Goal: Information Seeking & Learning: Learn about a topic

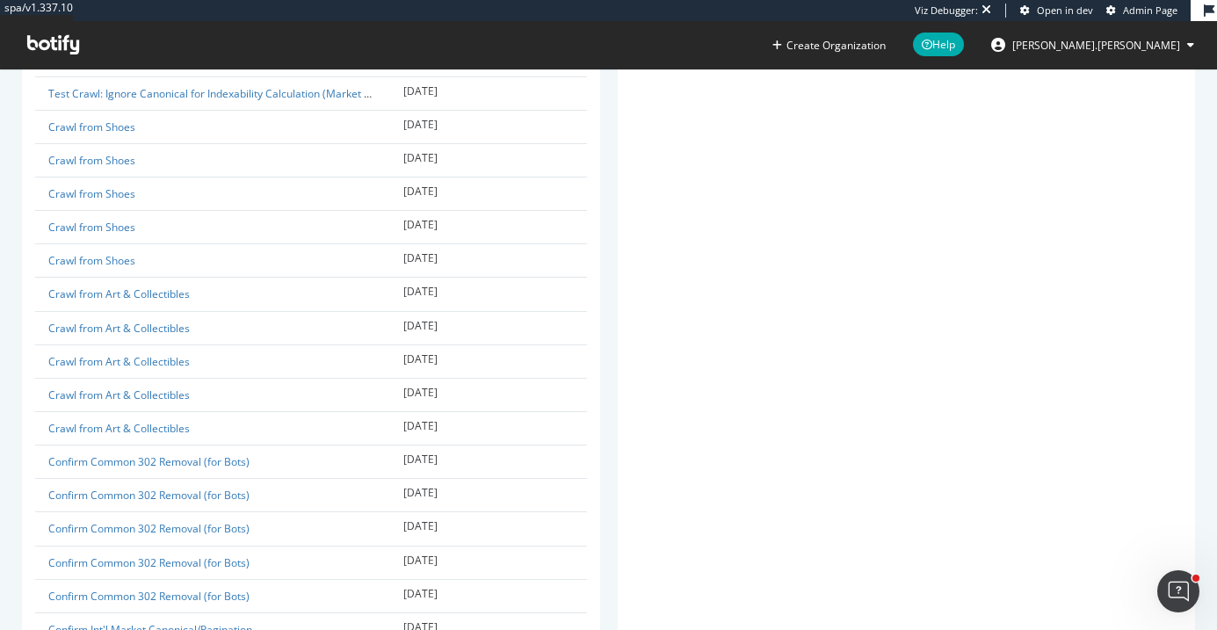
scroll to position [1452, 0]
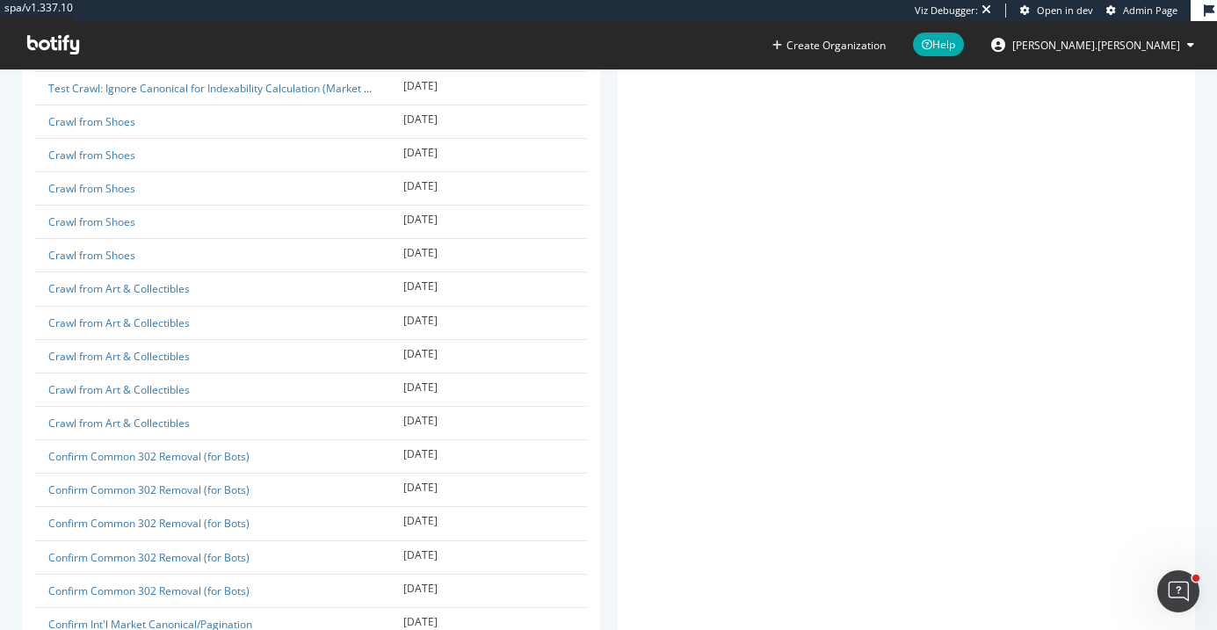
click at [1137, 15] on span "Admin Page" at bounding box center [1150, 10] width 54 height 13
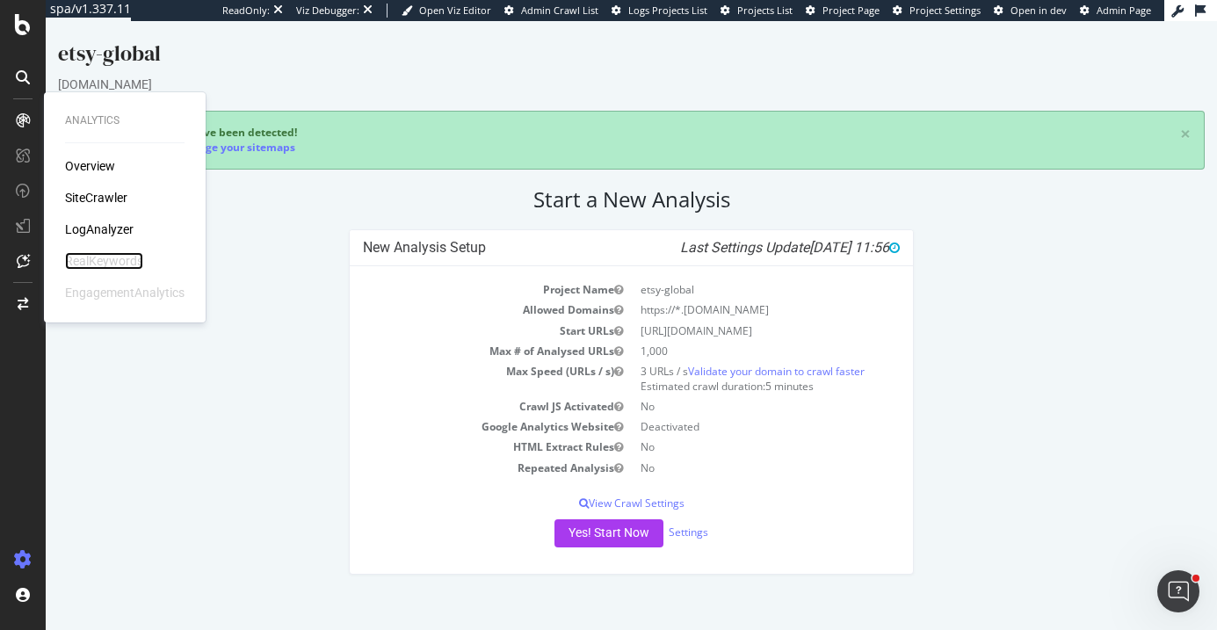
click at [110, 259] on div "RealKeywords" at bounding box center [104, 261] width 78 height 18
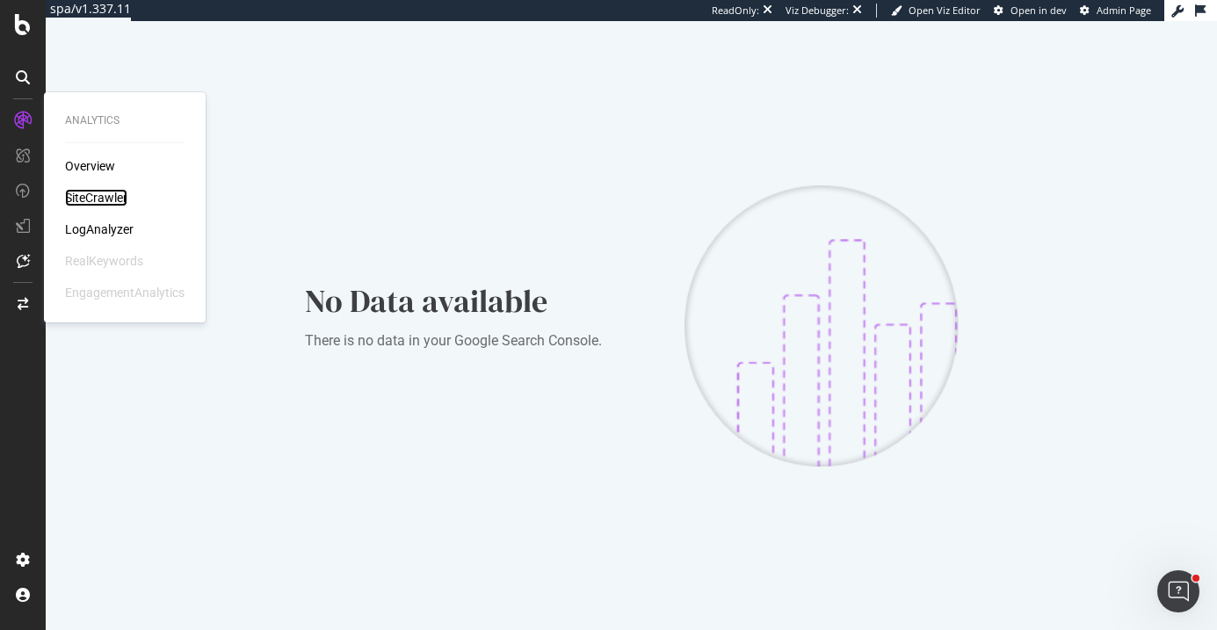
click at [98, 197] on div "SiteCrawler" at bounding box center [96, 198] width 62 height 18
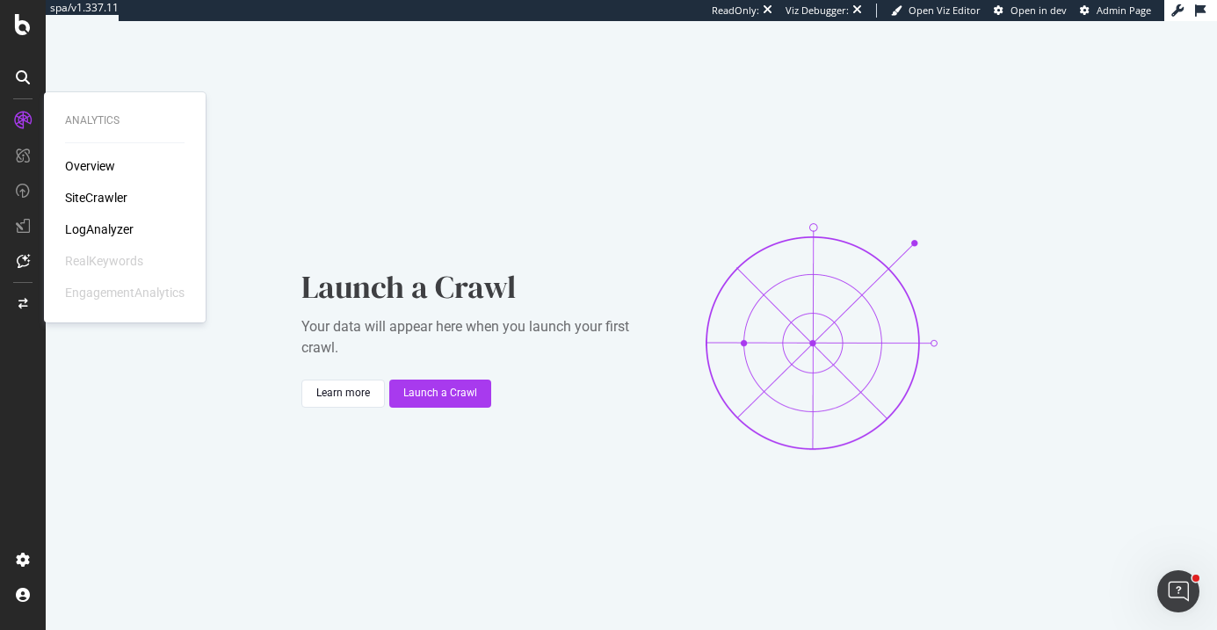
click at [100, 216] on div "Overview SiteCrawler LogAnalyzer RealKeywords EngagementAnalytics" at bounding box center [125, 229] width 120 height 144
click at [101, 232] on div "LogAnalyzer" at bounding box center [99, 230] width 69 height 18
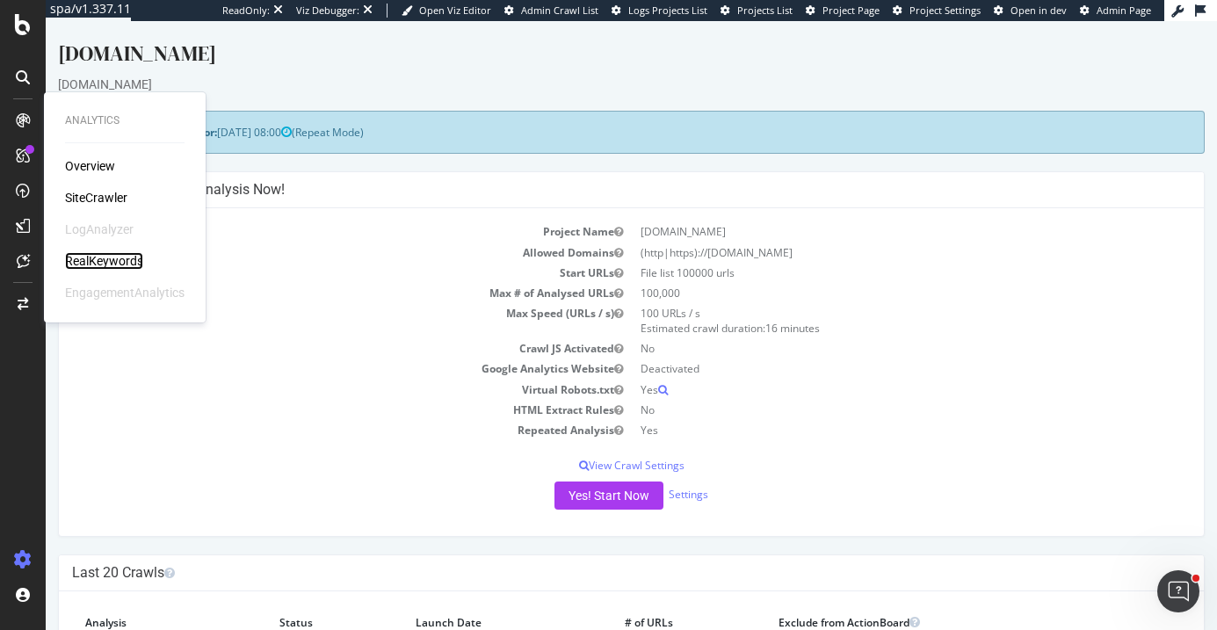
click at [100, 264] on div "RealKeywords" at bounding box center [104, 261] width 78 height 18
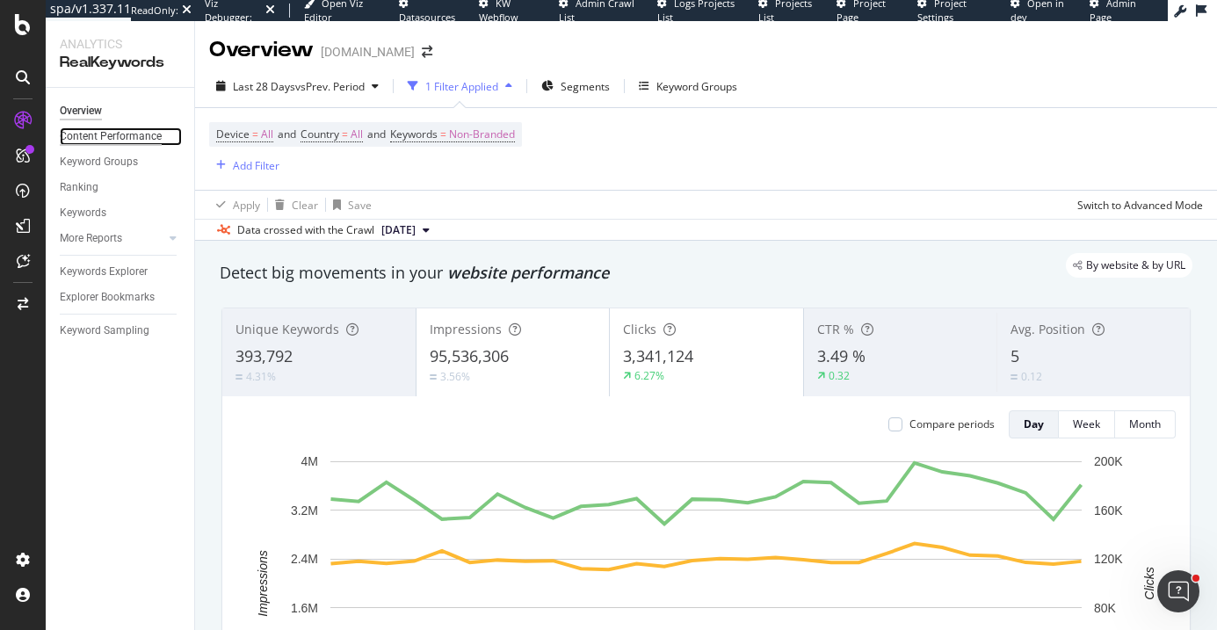
click at [127, 133] on div "Content Performance" at bounding box center [111, 136] width 102 height 18
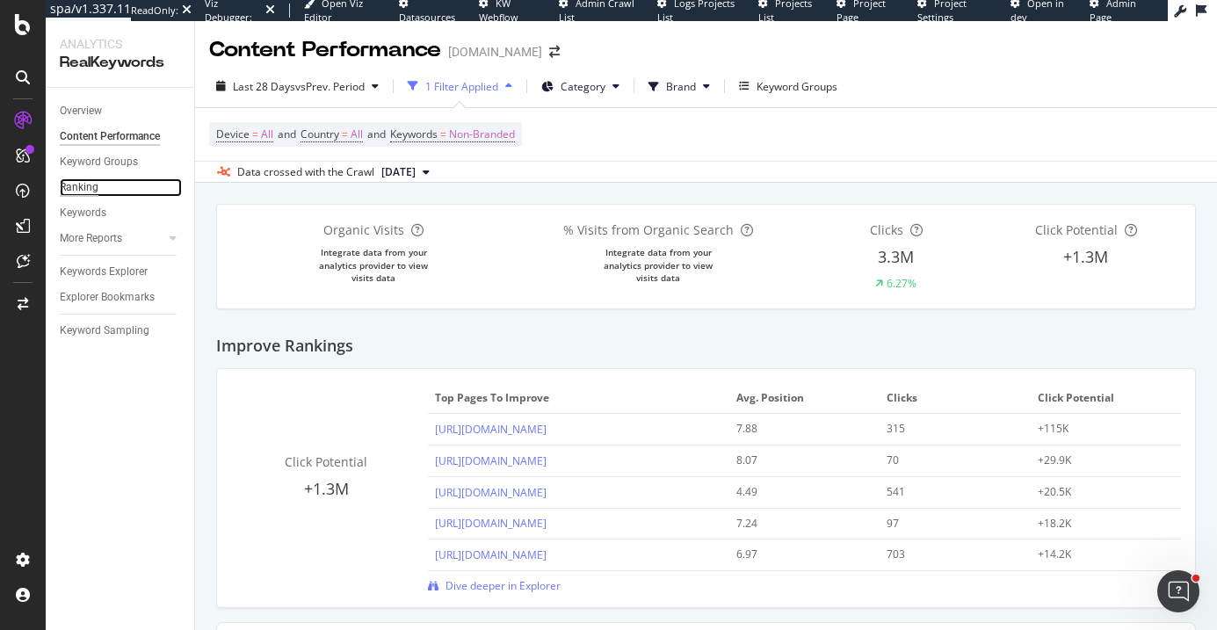
click at [83, 187] on div "Ranking" at bounding box center [79, 187] width 39 height 18
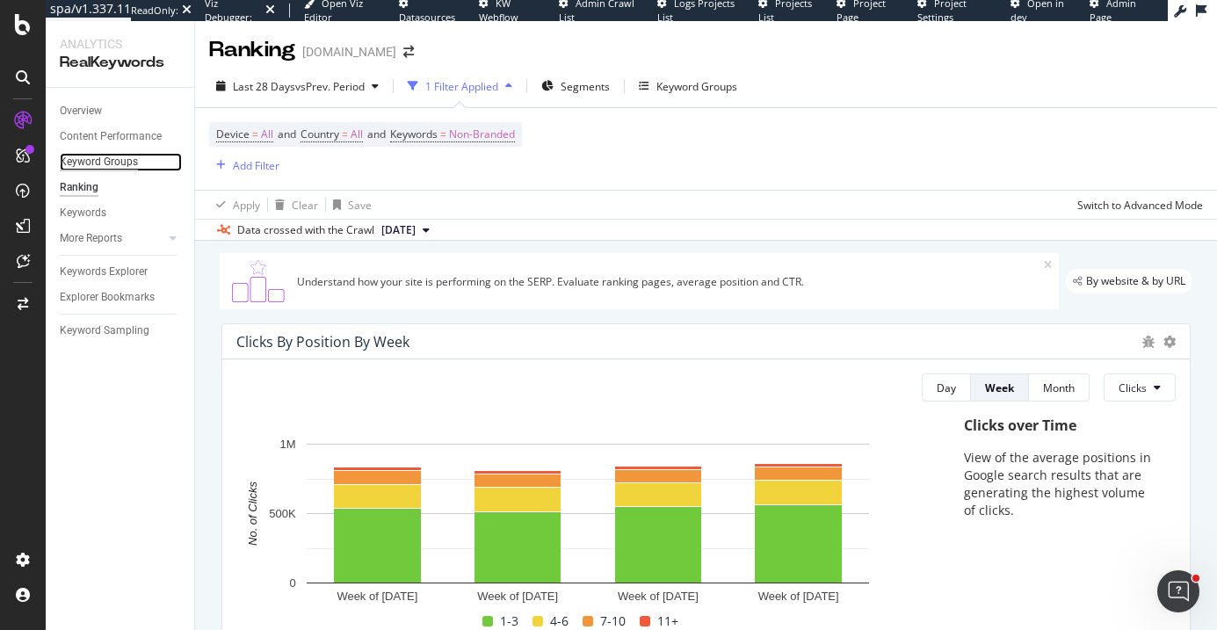
click at [112, 160] on div "Keyword Groups" at bounding box center [99, 162] width 78 height 18
click at [83, 167] on div "Keyword Groups" at bounding box center [99, 162] width 78 height 18
click at [96, 165] on div "Keyword Groups" at bounding box center [99, 162] width 78 height 18
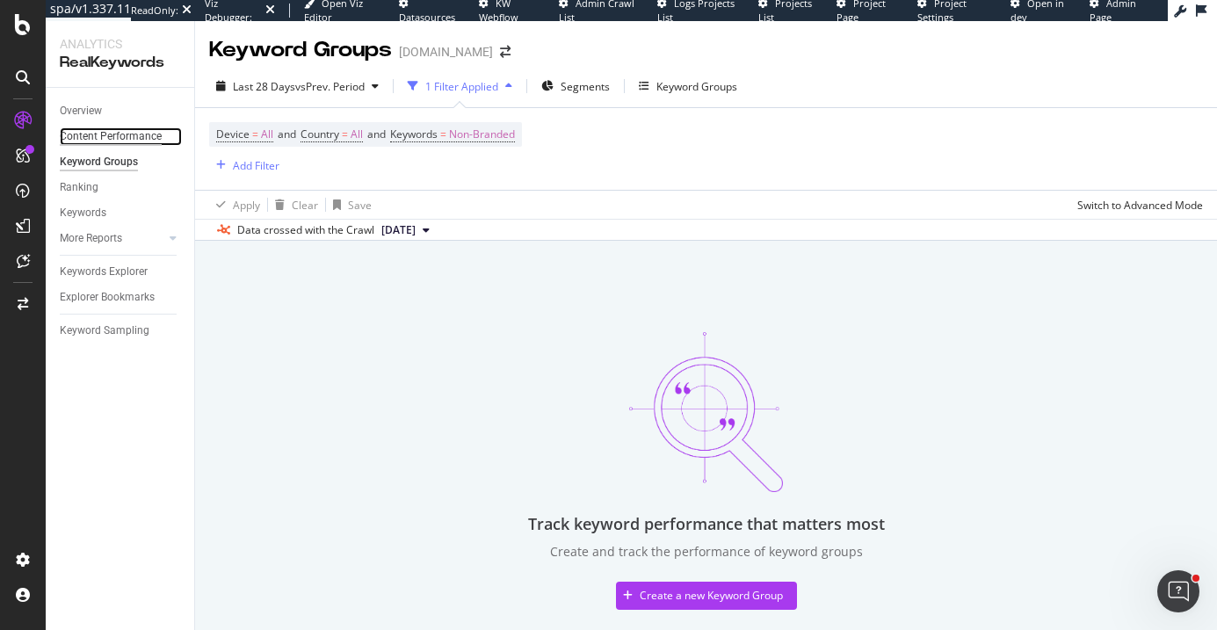
click at [111, 138] on div "Content Performance" at bounding box center [111, 136] width 102 height 18
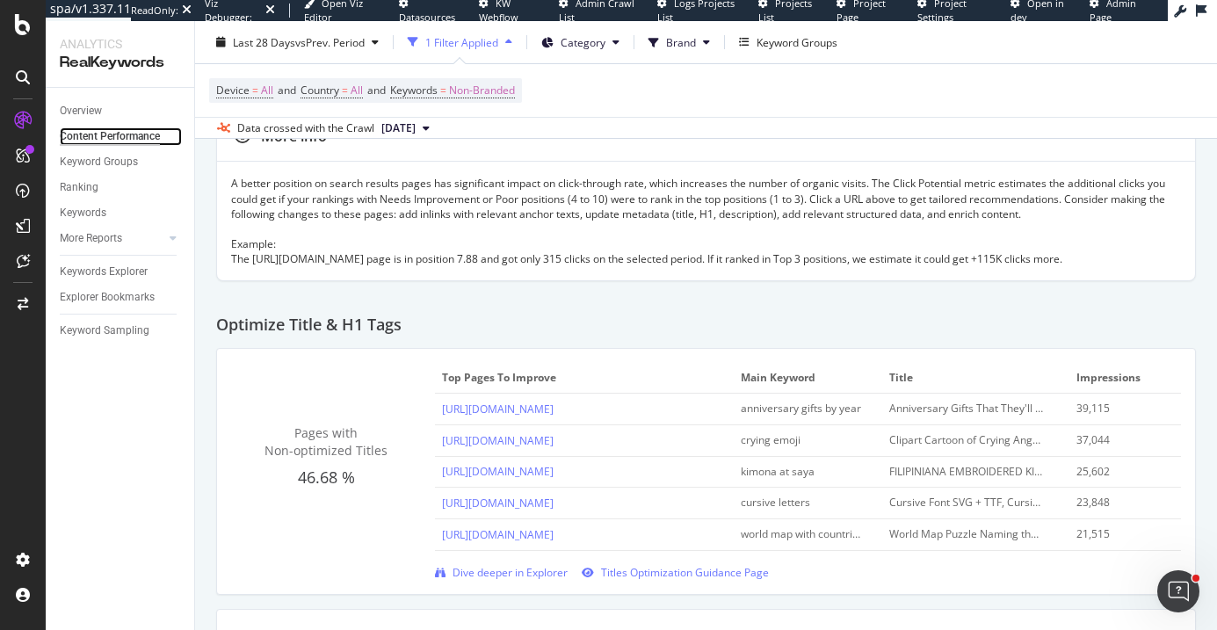
scroll to position [156, 0]
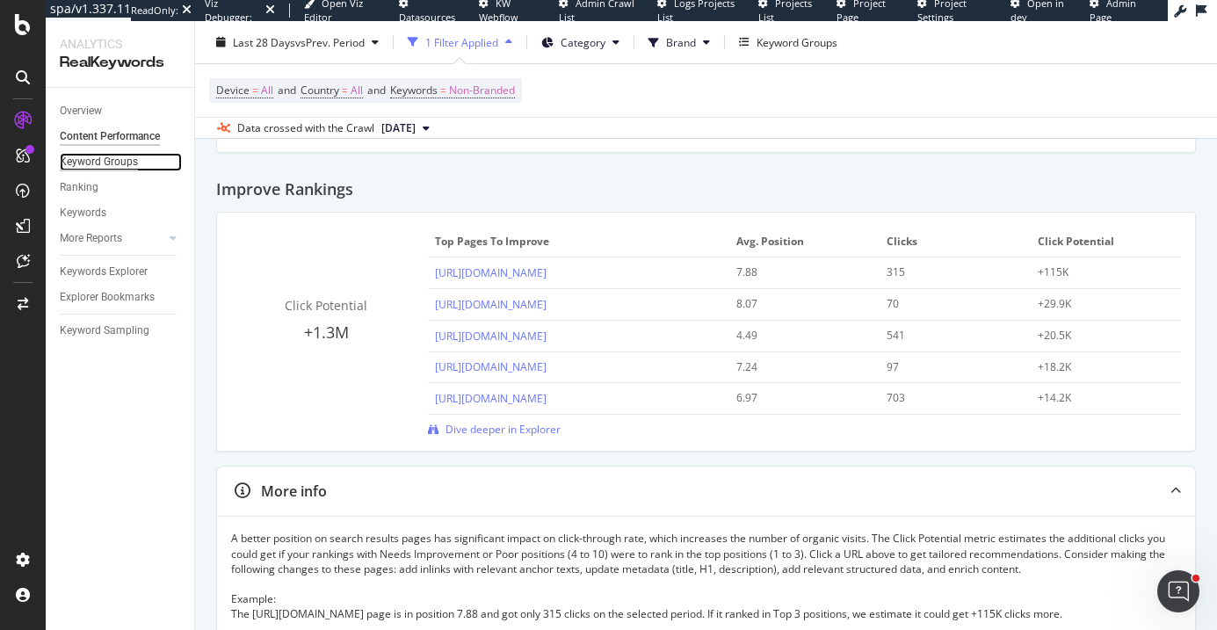
click at [97, 162] on div "Keyword Groups" at bounding box center [99, 162] width 78 height 18
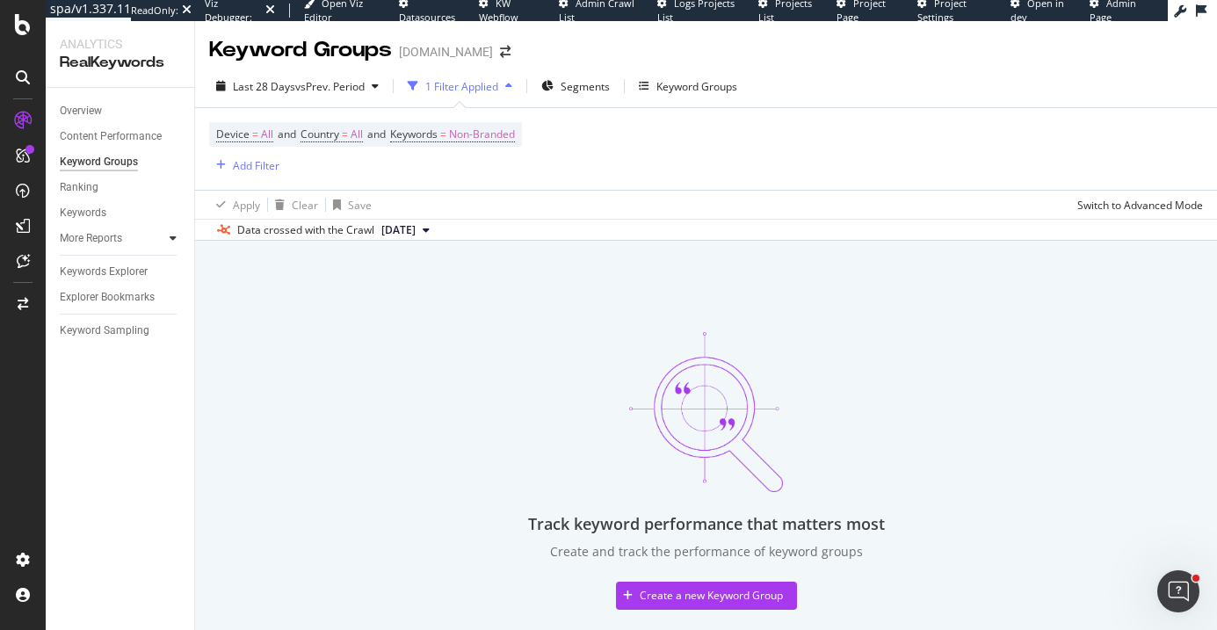
click at [170, 239] on icon at bounding box center [173, 238] width 7 height 11
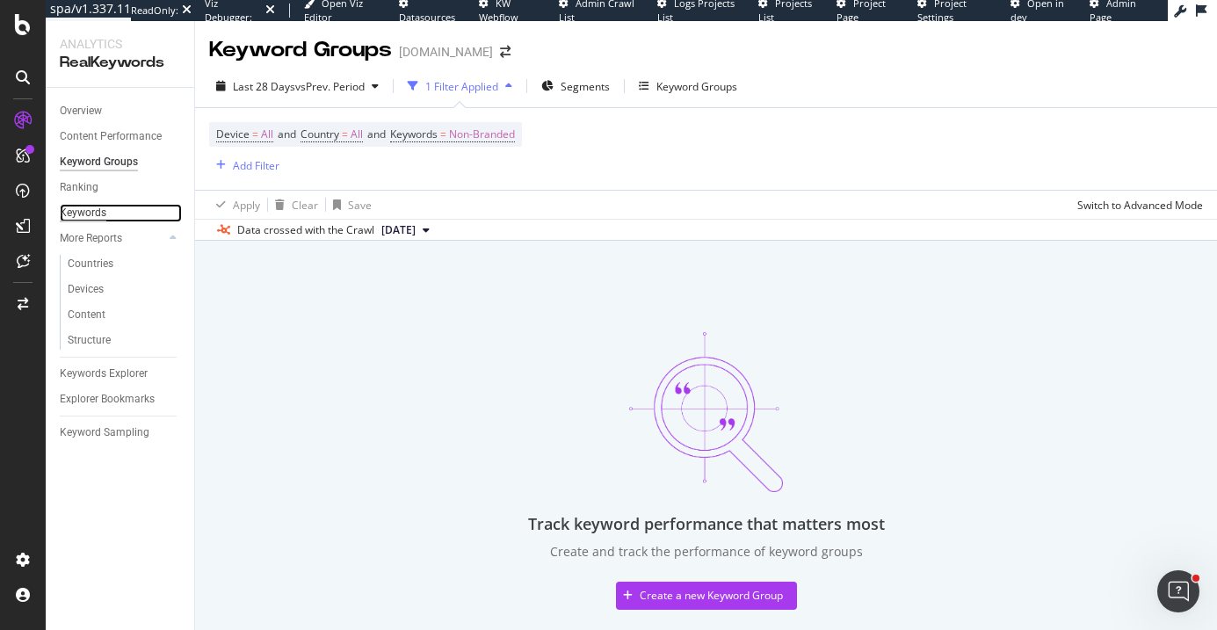
click at [96, 215] on div "Keywords" at bounding box center [83, 213] width 47 height 18
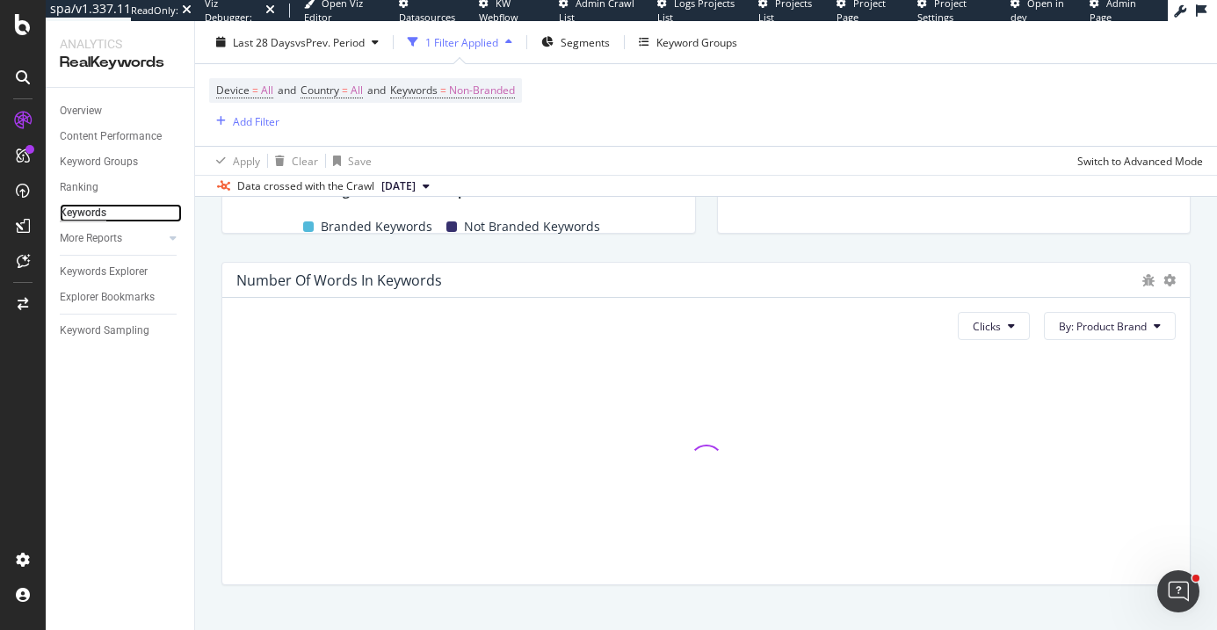
scroll to position [581, 0]
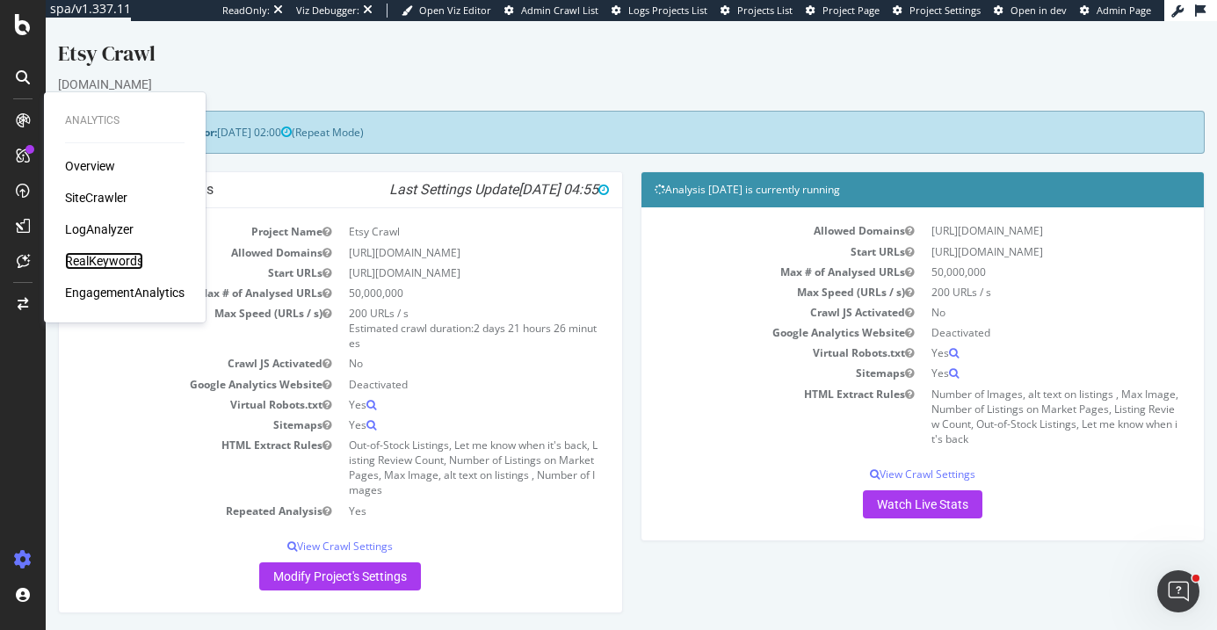
click at [124, 258] on div "RealKeywords" at bounding box center [104, 261] width 78 height 18
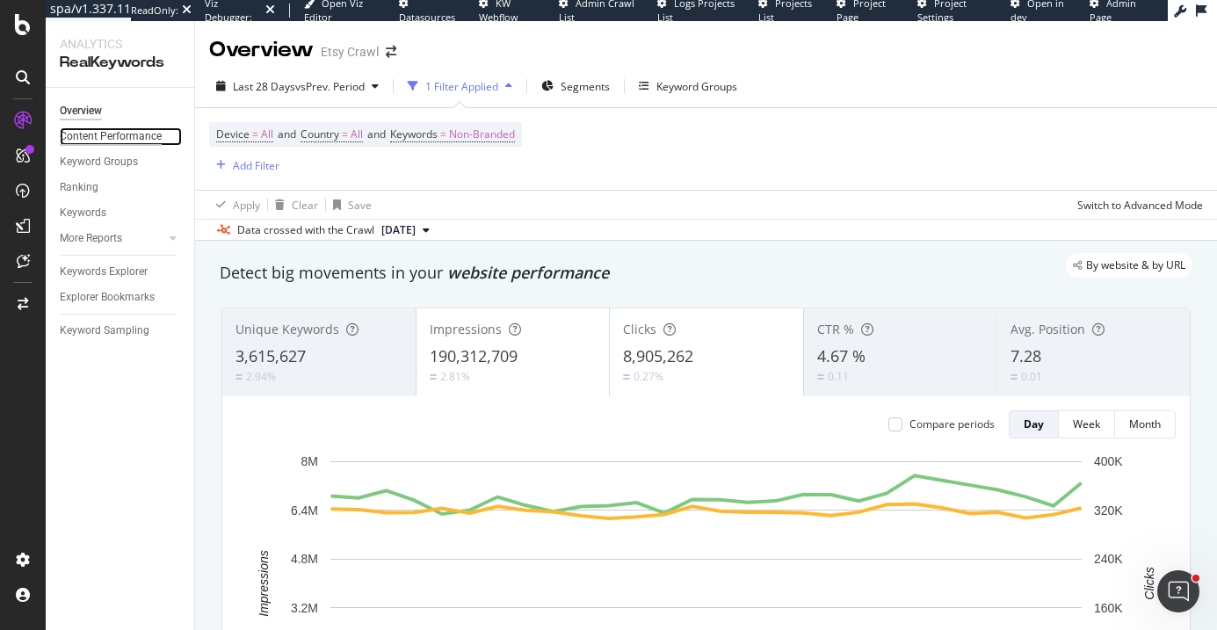
click at [133, 143] on div "Content Performance" at bounding box center [111, 136] width 102 height 18
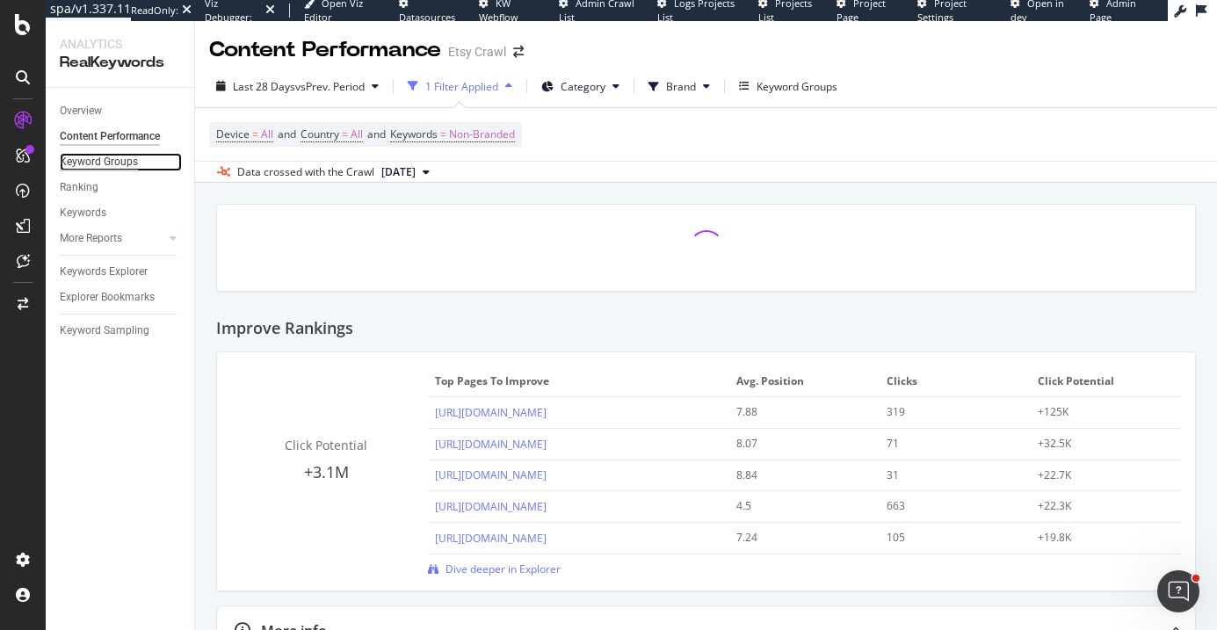
click at [126, 165] on div "Keyword Groups" at bounding box center [99, 162] width 78 height 18
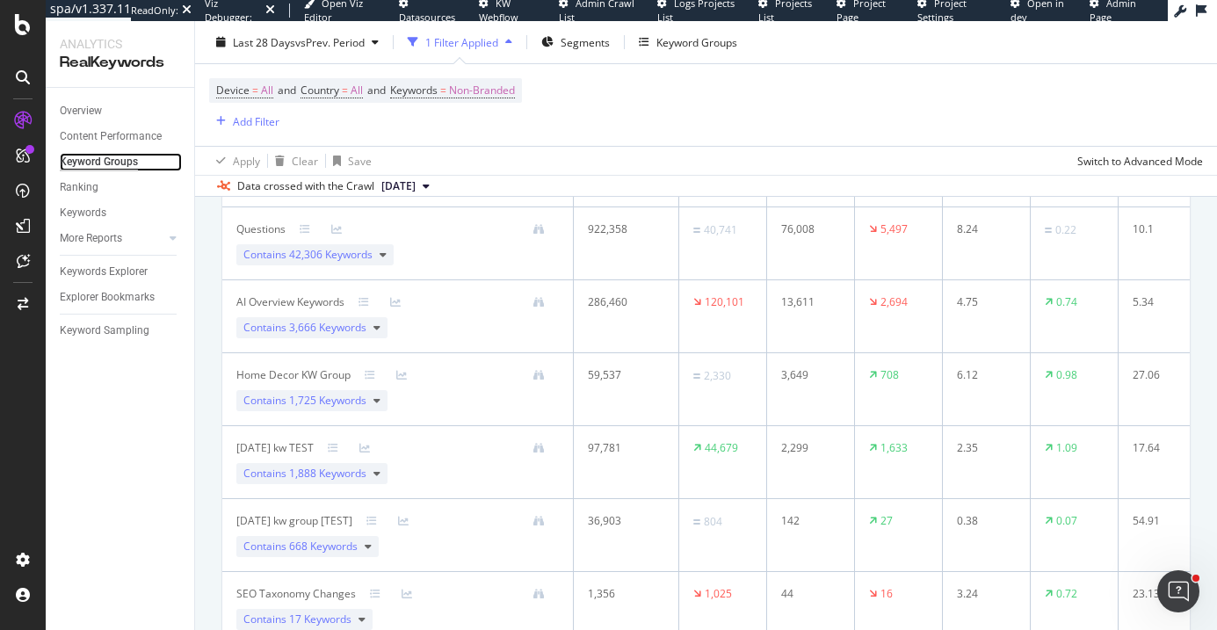
scroll to position [356, 0]
click at [337, 404] on span "1,725 Keywords" at bounding box center [327, 398] width 77 height 15
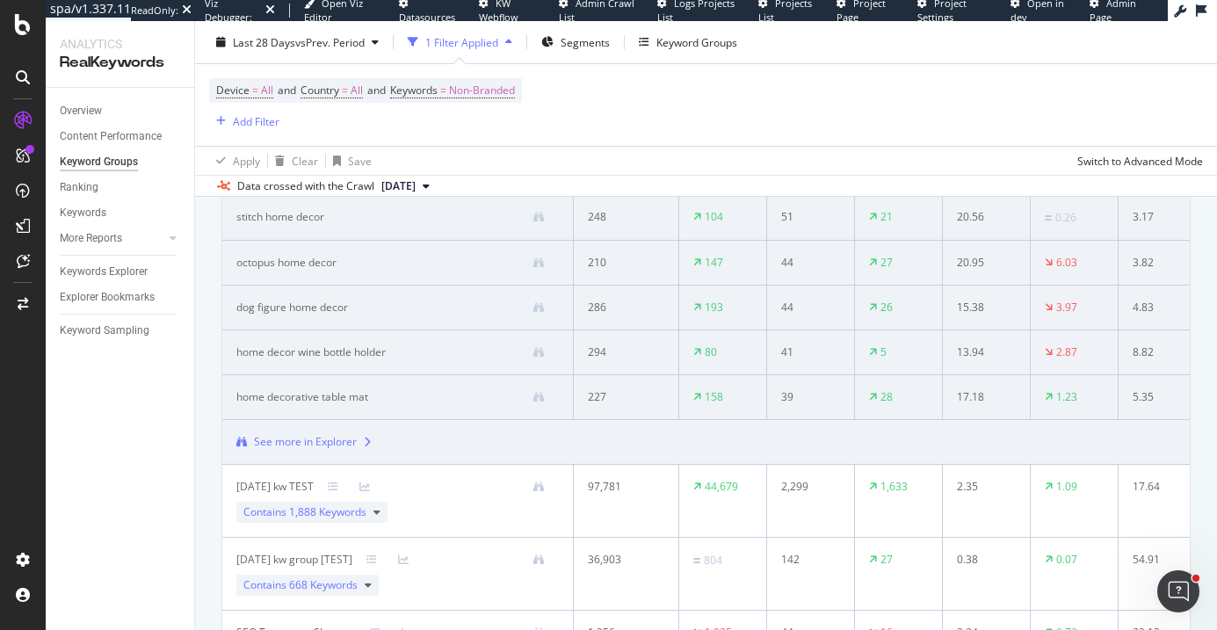
scroll to position [811, 0]
click at [329, 440] on div "See more in Explorer" at bounding box center [305, 443] width 103 height 16
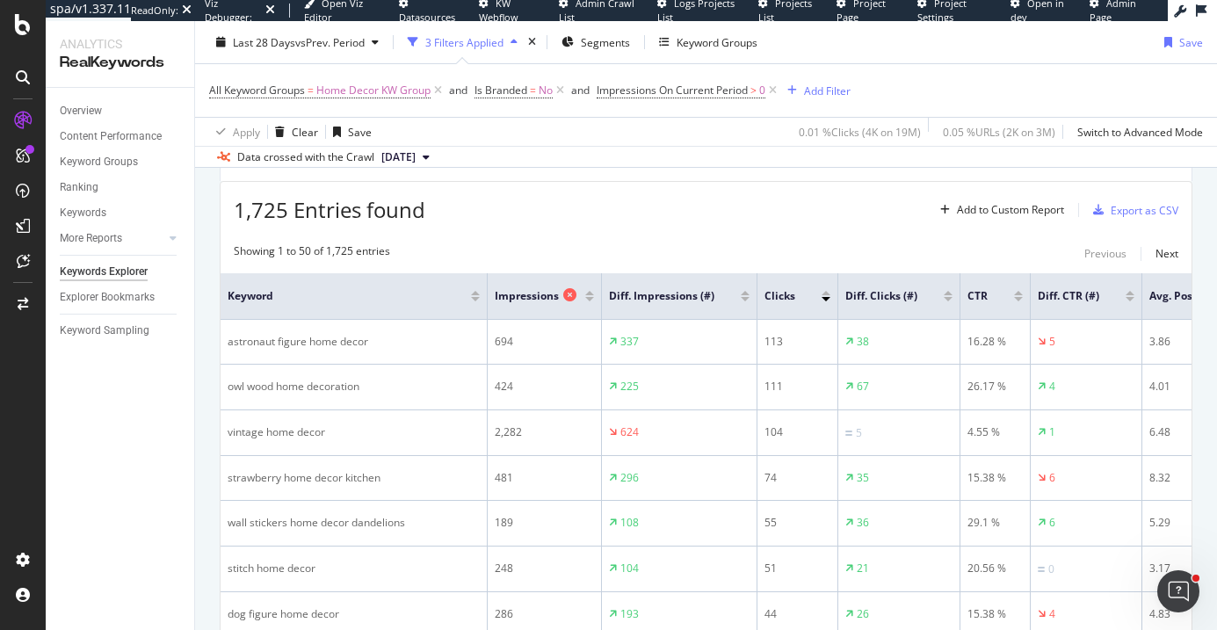
scroll to position [188, 0]
click at [945, 294] on div at bounding box center [948, 292] width 9 height 4
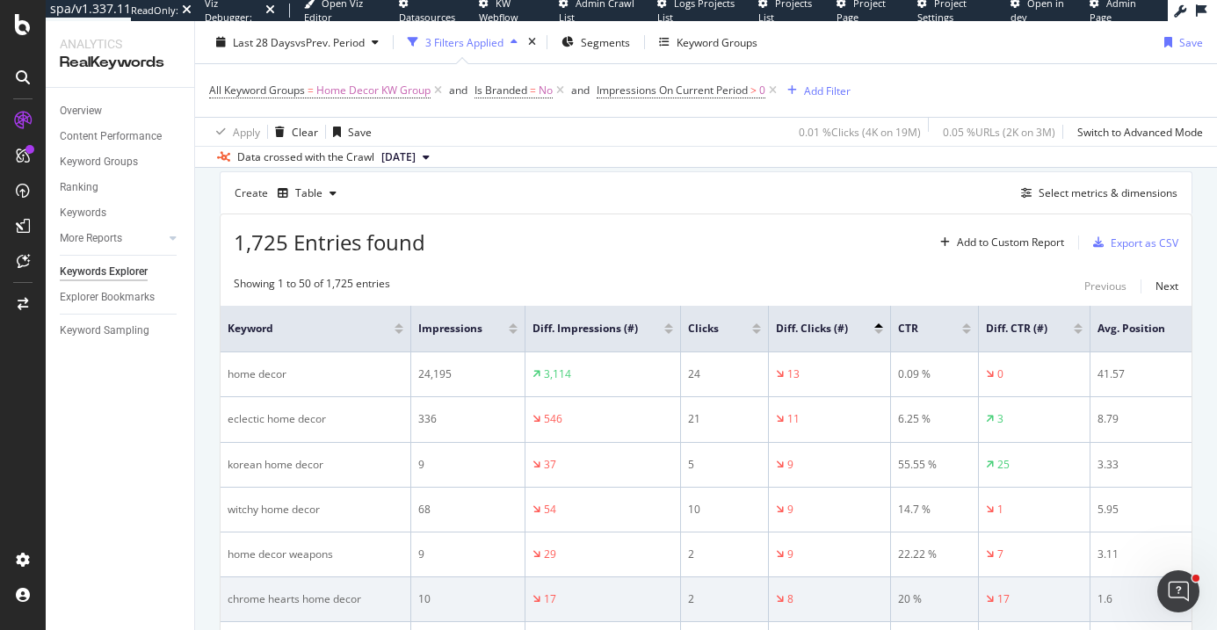
scroll to position [156, 0]
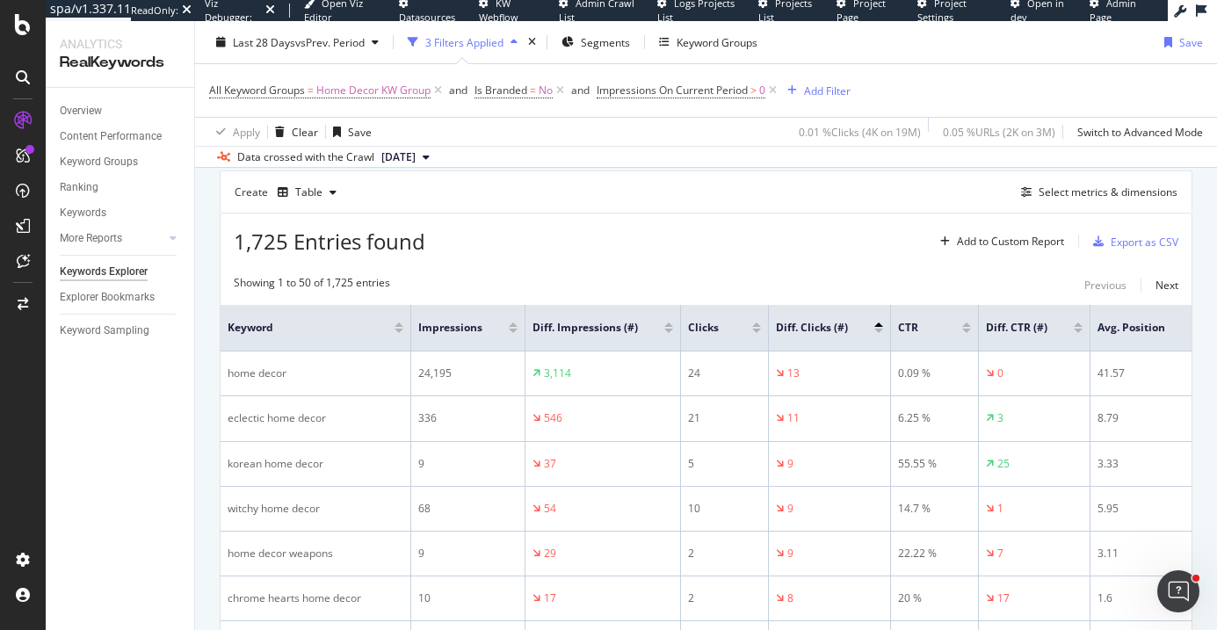
click at [758, 327] on div at bounding box center [756, 325] width 9 height 4
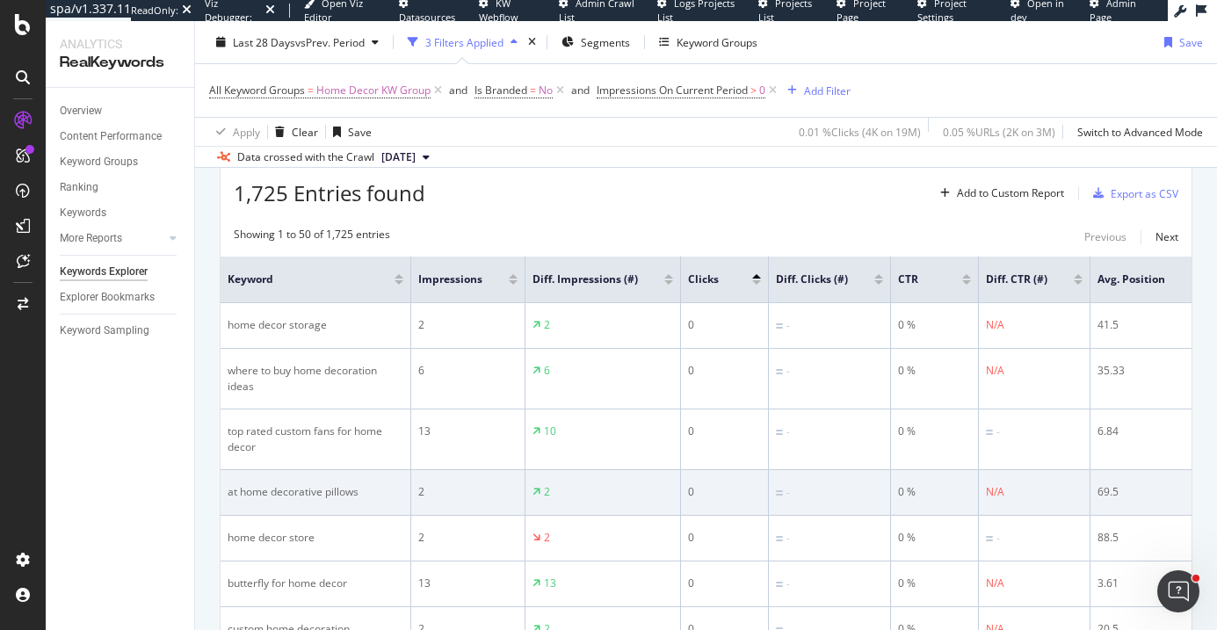
scroll to position [200, 0]
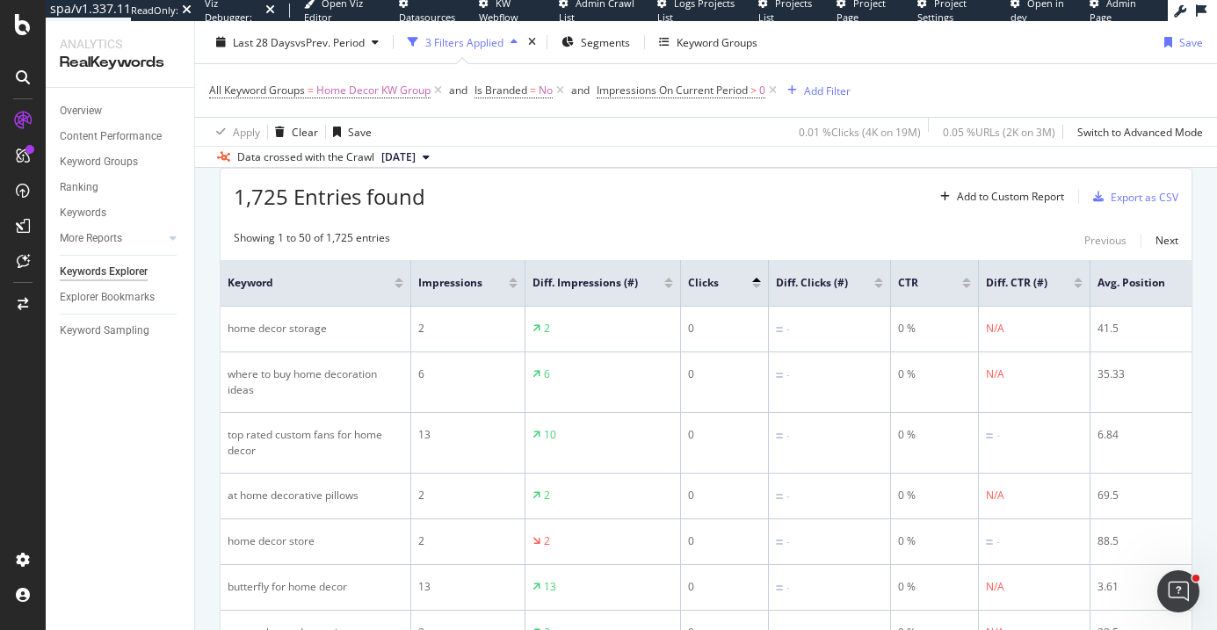
click at [757, 288] on div at bounding box center [756, 283] width 9 height 11
click at [757, 282] on div at bounding box center [756, 280] width 9 height 4
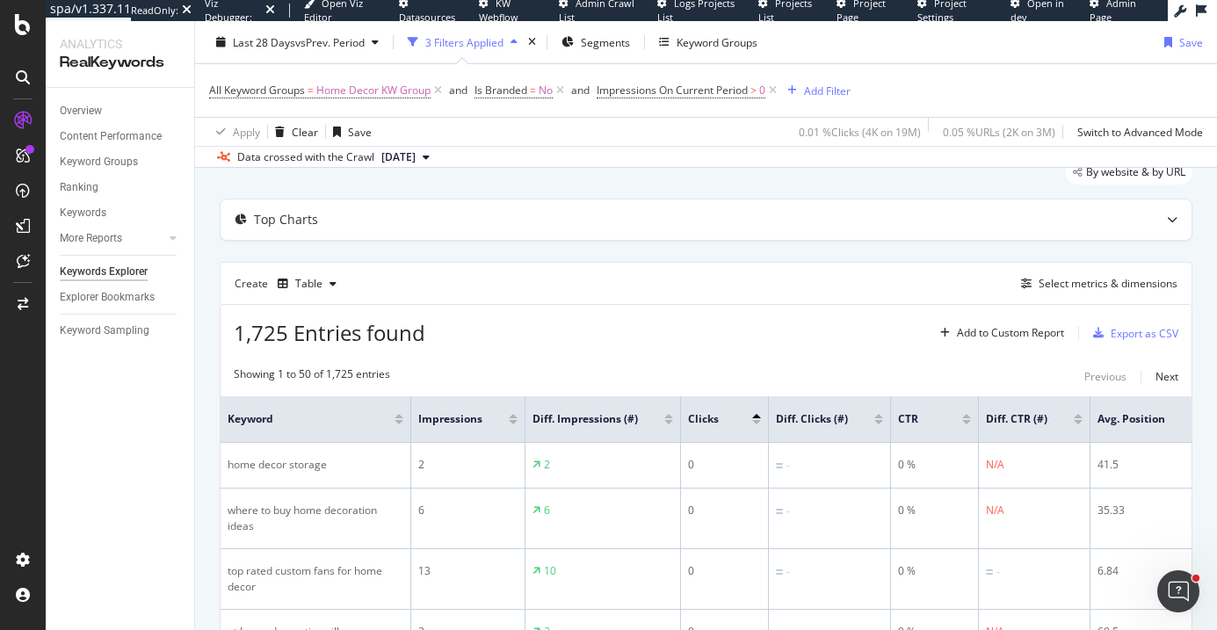
scroll to position [200, 0]
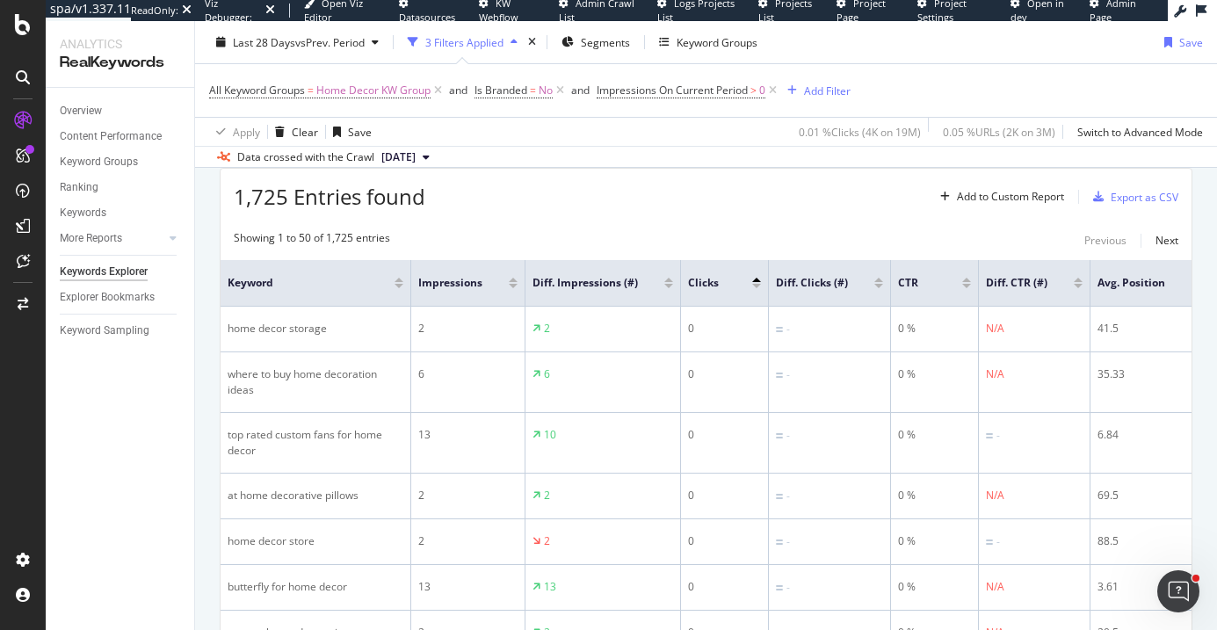
click at [756, 282] on div at bounding box center [756, 280] width 9 height 4
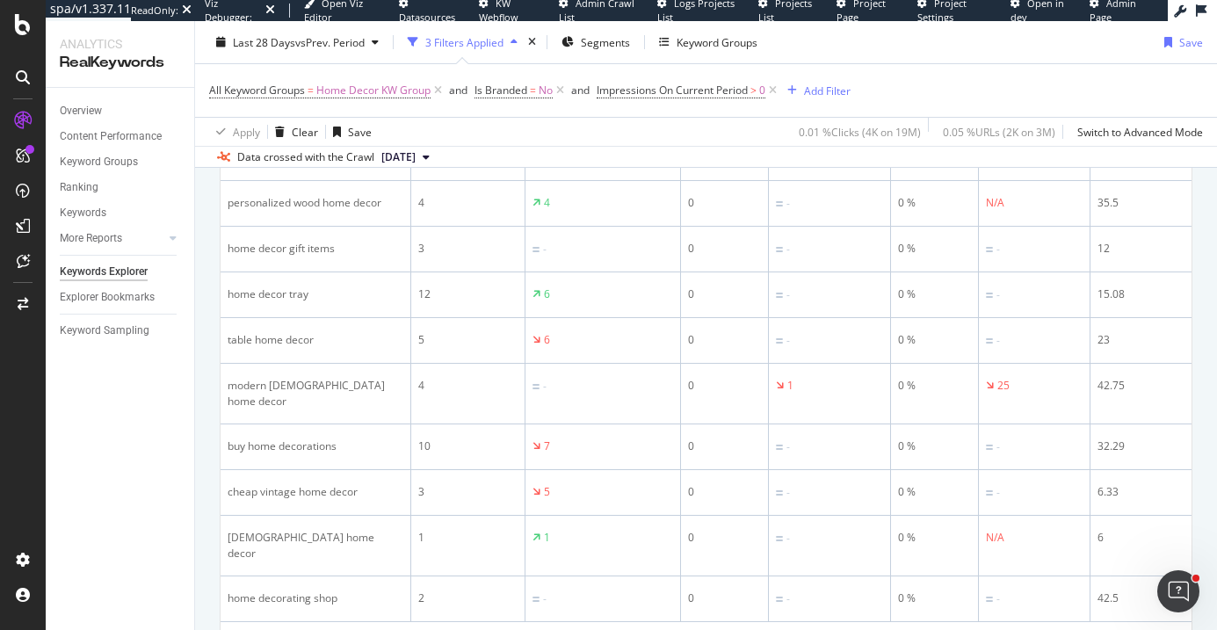
scroll to position [2474, 0]
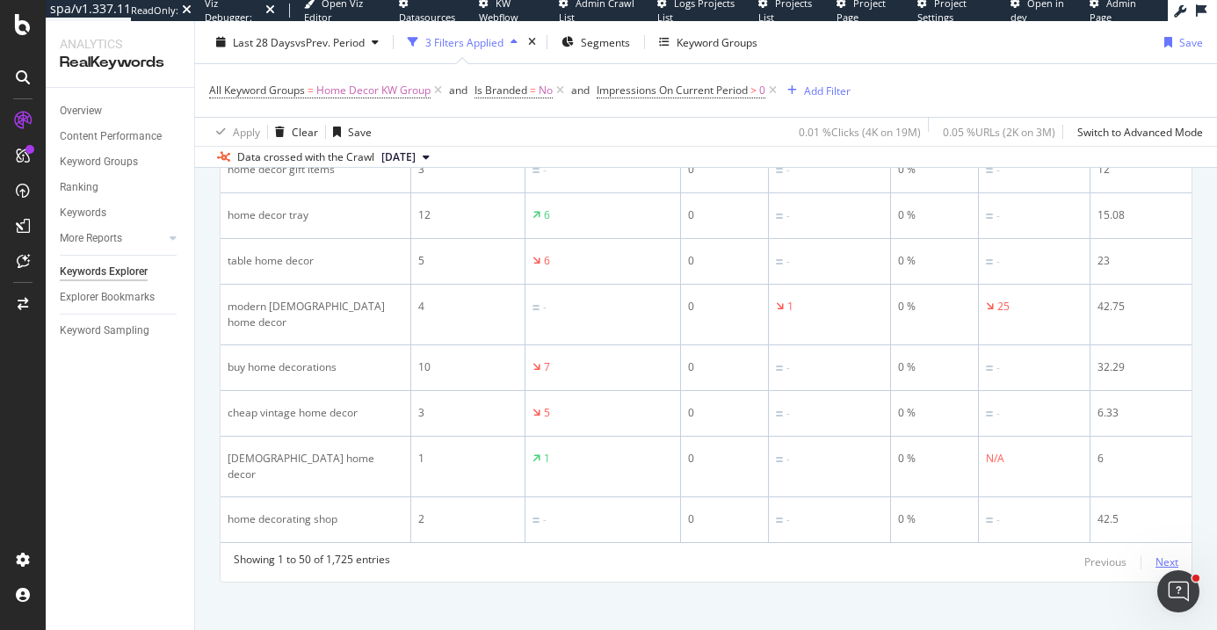
click at [1163, 554] on div "Next" at bounding box center [1167, 561] width 23 height 15
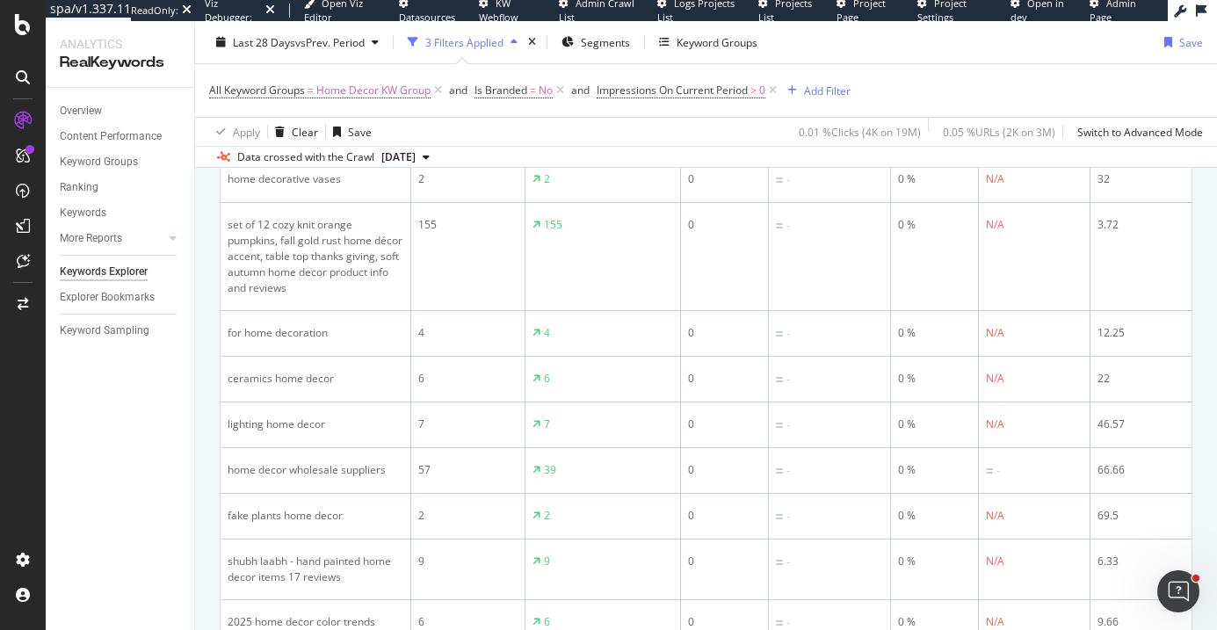
scroll to position [2460, 0]
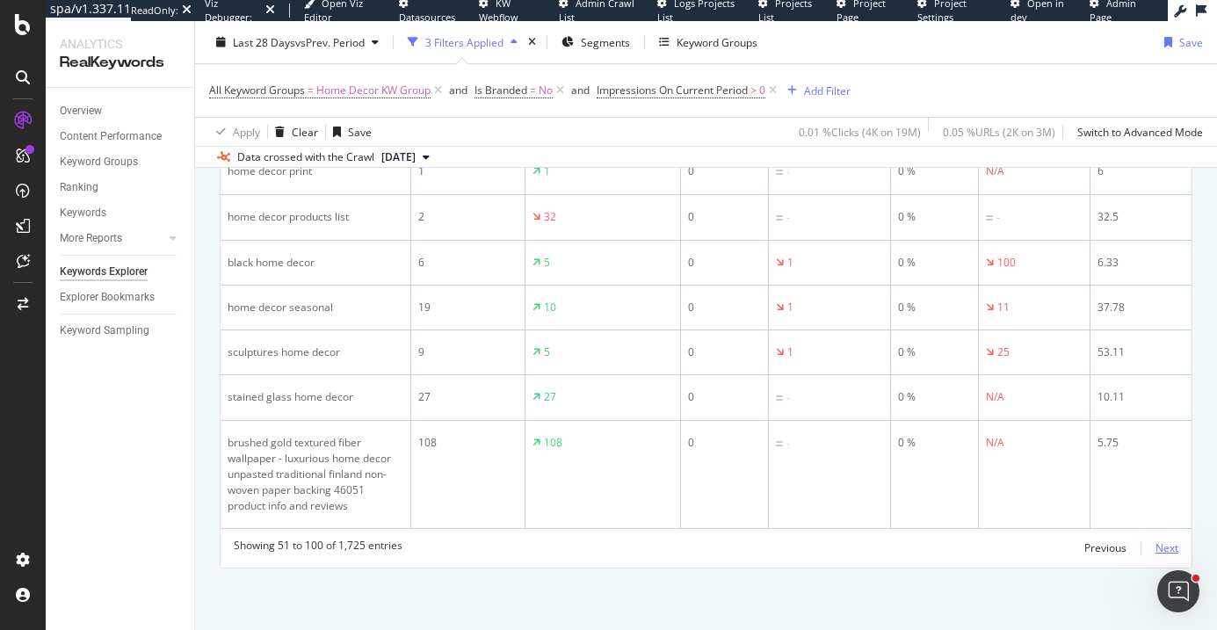
click at [1164, 550] on div "Next" at bounding box center [1167, 547] width 23 height 15
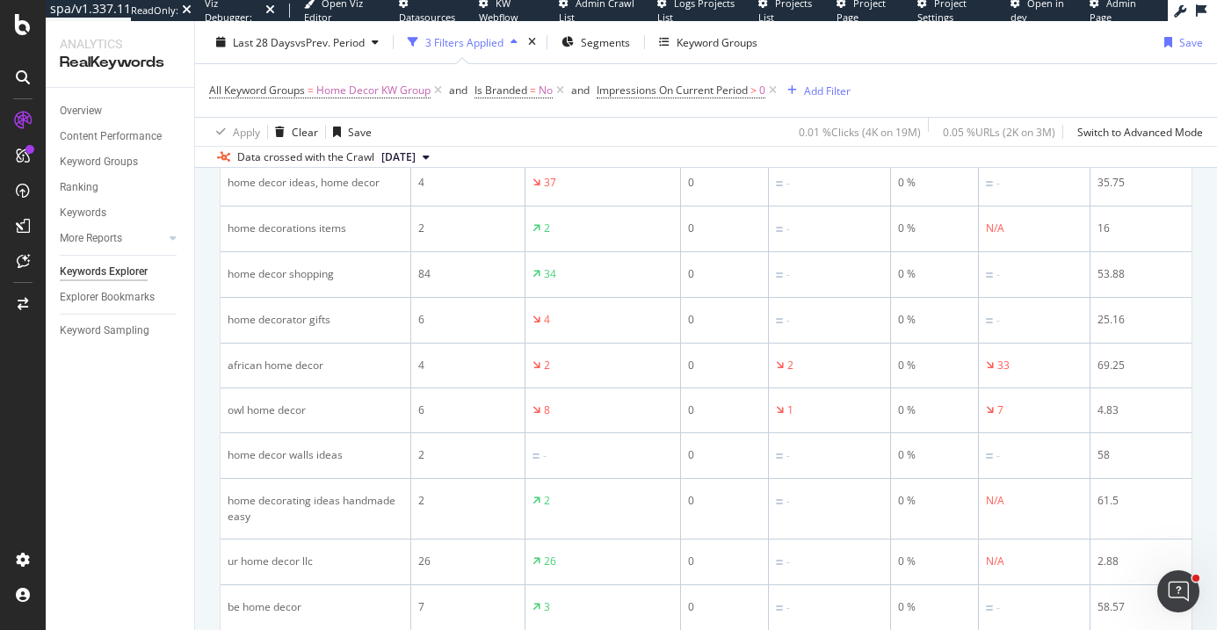
scroll to position [0, 0]
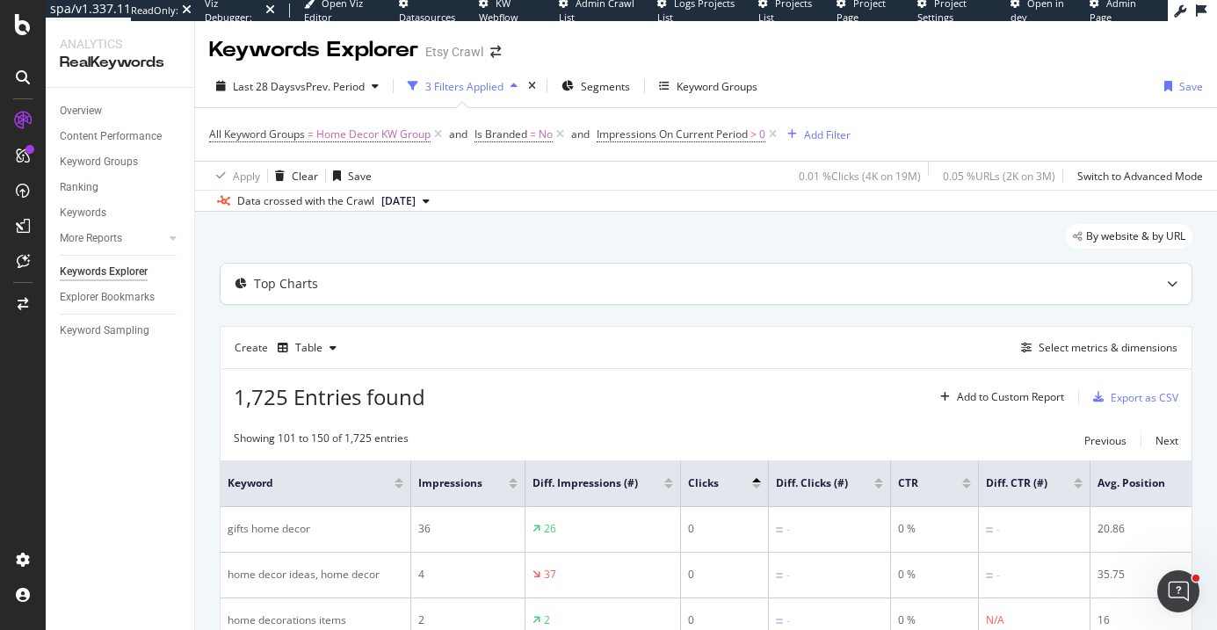
click at [1159, 290] on div at bounding box center [1172, 284] width 39 height 40
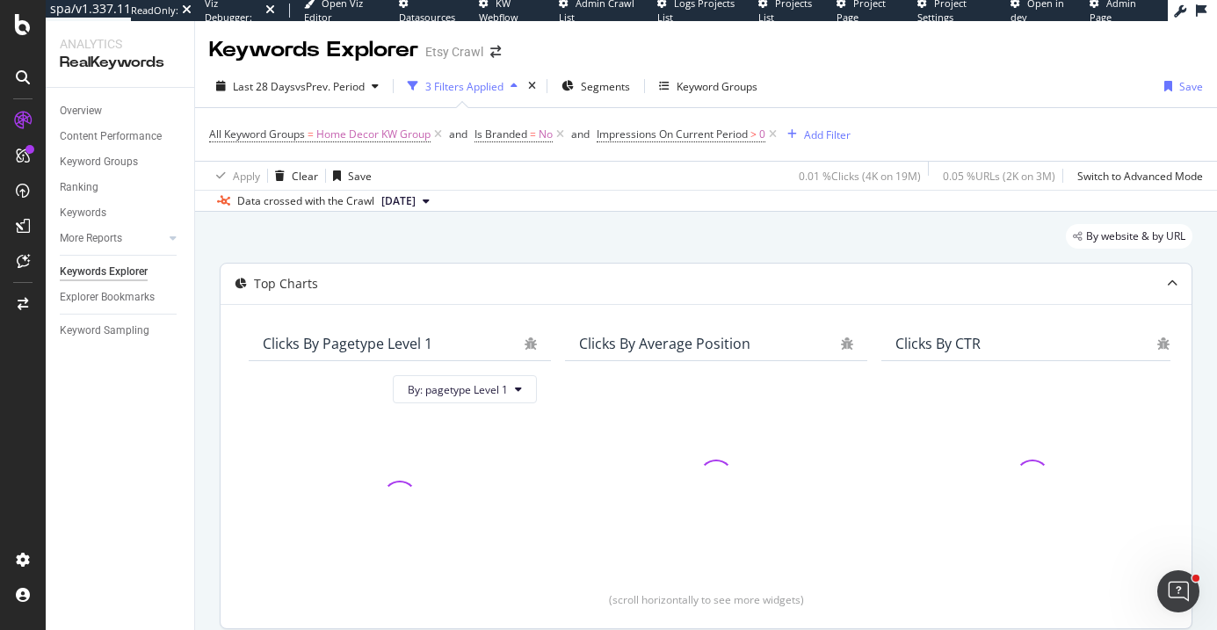
click at [1159, 290] on div at bounding box center [1172, 284] width 39 height 40
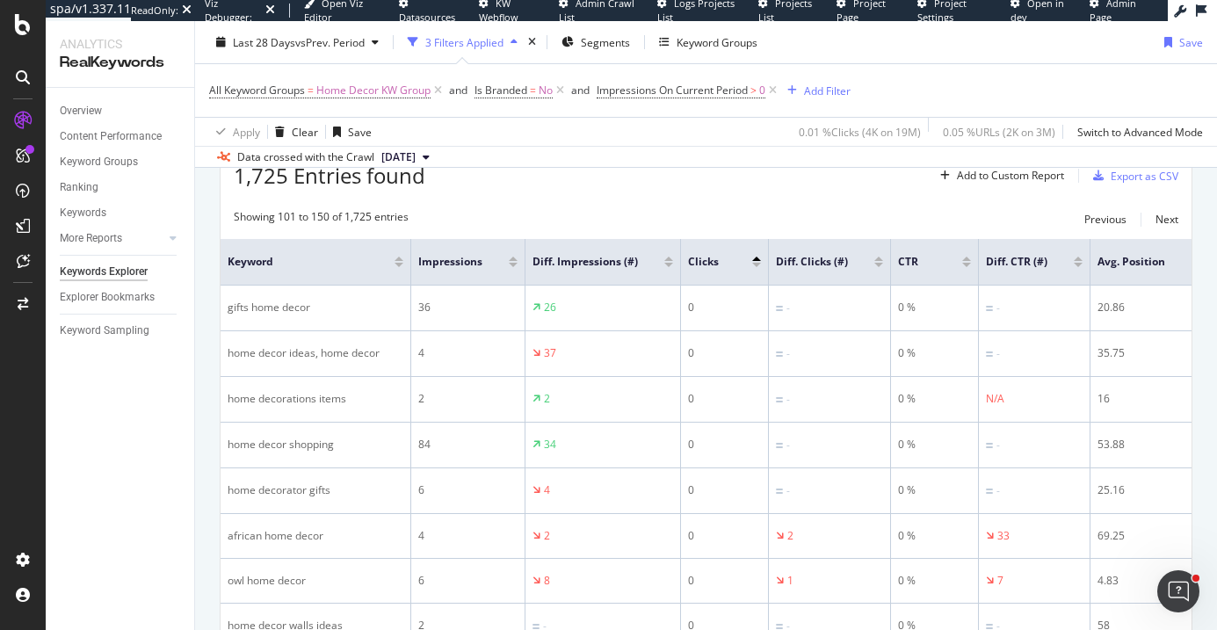
scroll to position [218, 0]
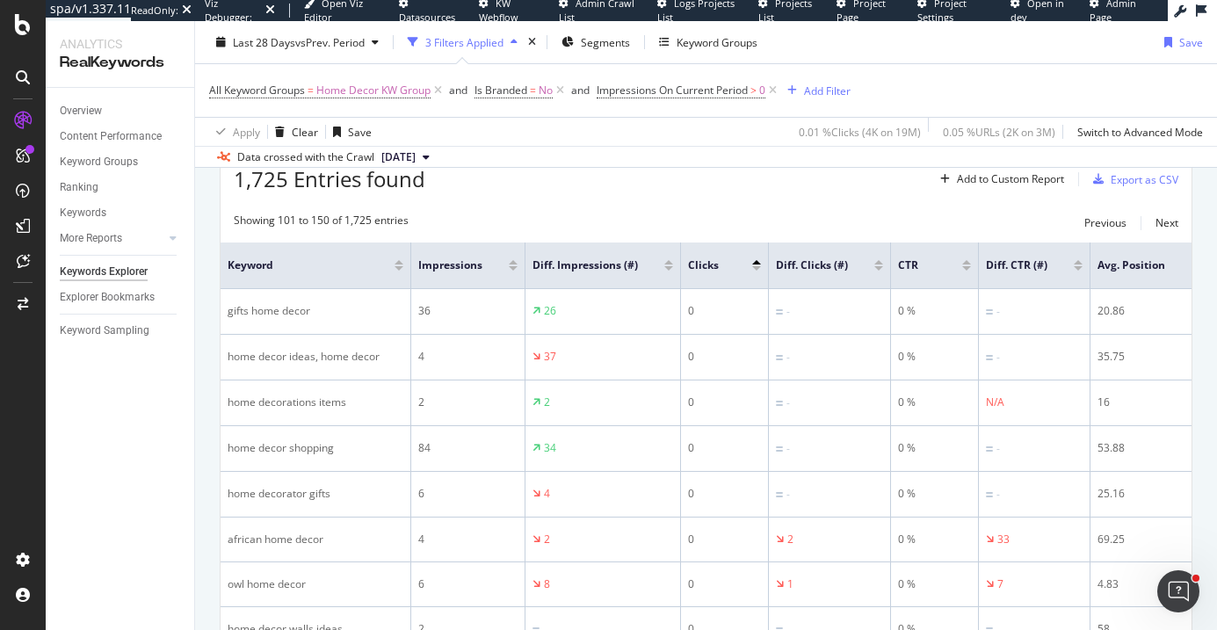
click at [757, 265] on div at bounding box center [756, 262] width 9 height 4
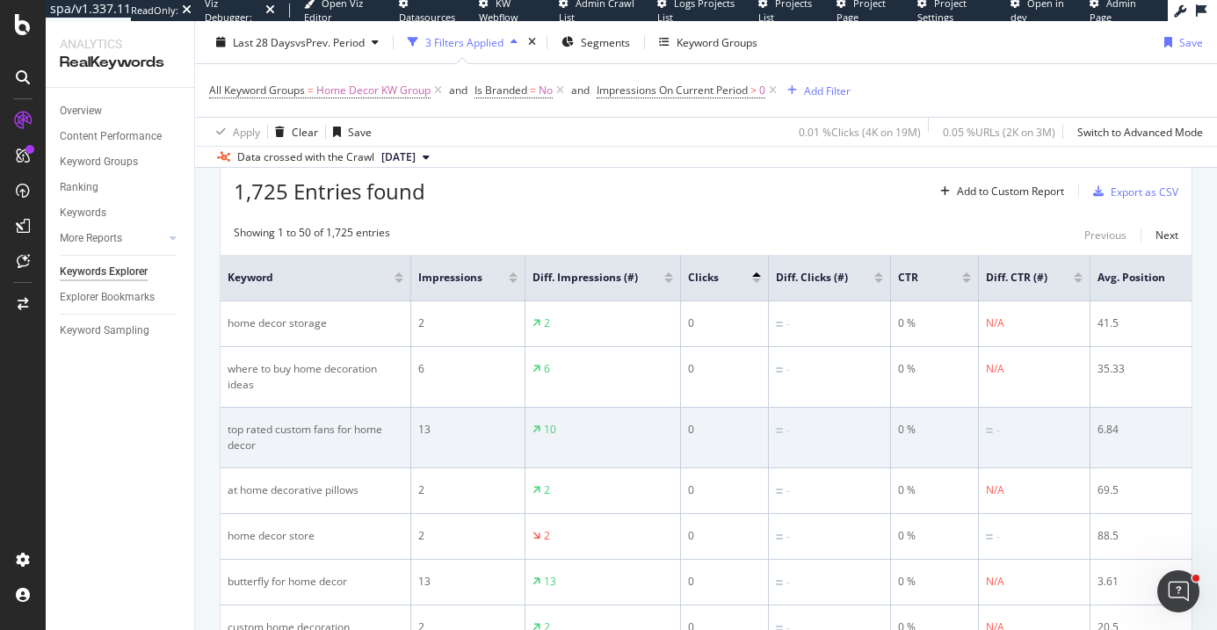
scroll to position [205, 0]
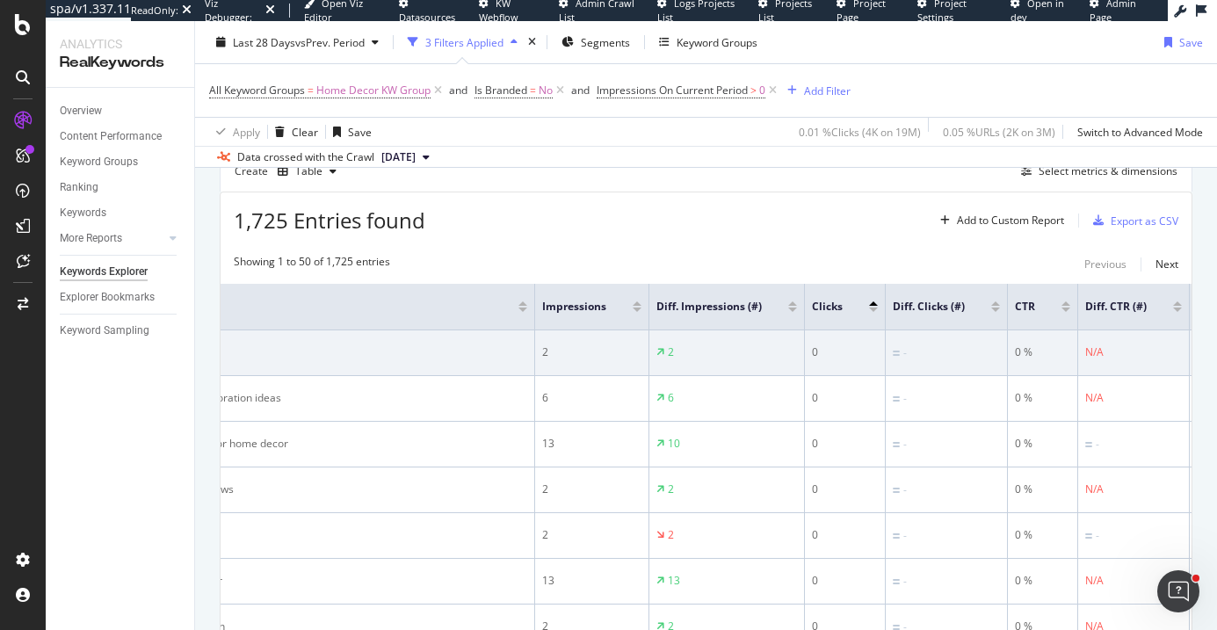
scroll to position [0, 127]
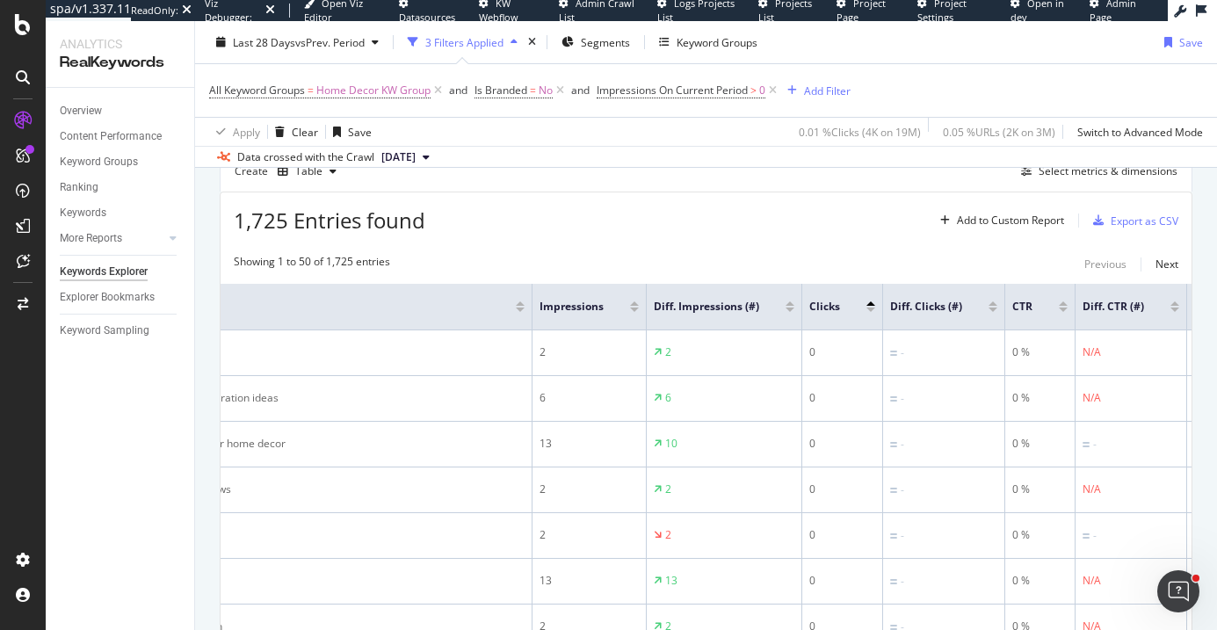
click at [870, 301] on div at bounding box center [870, 303] width 9 height 4
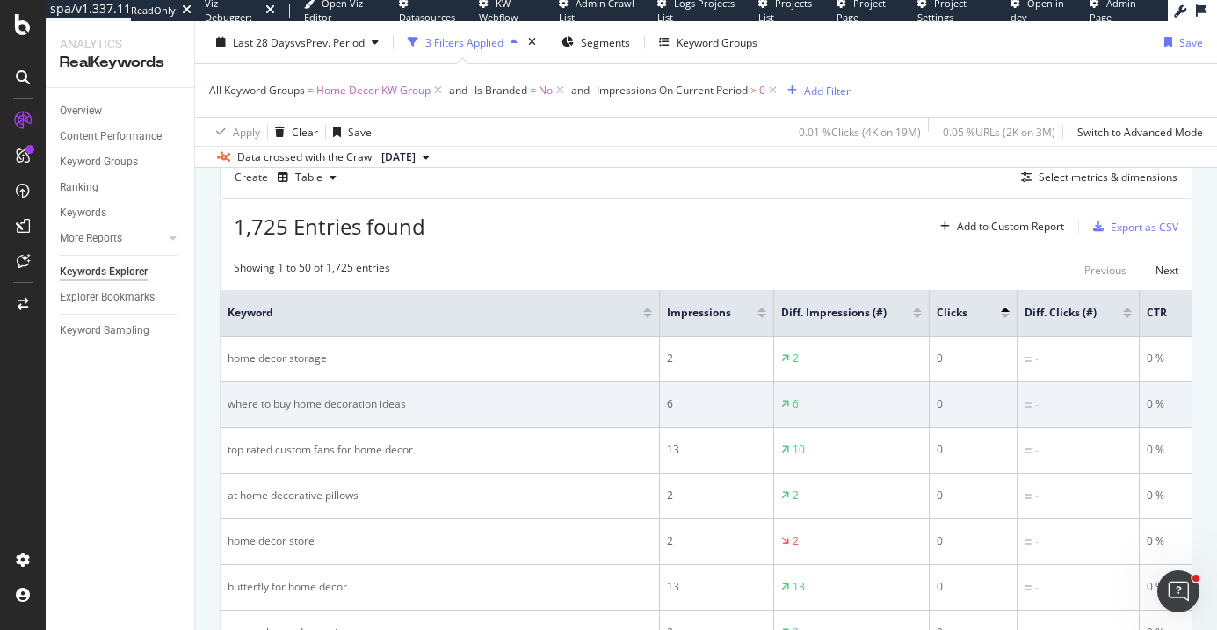
scroll to position [0, 165]
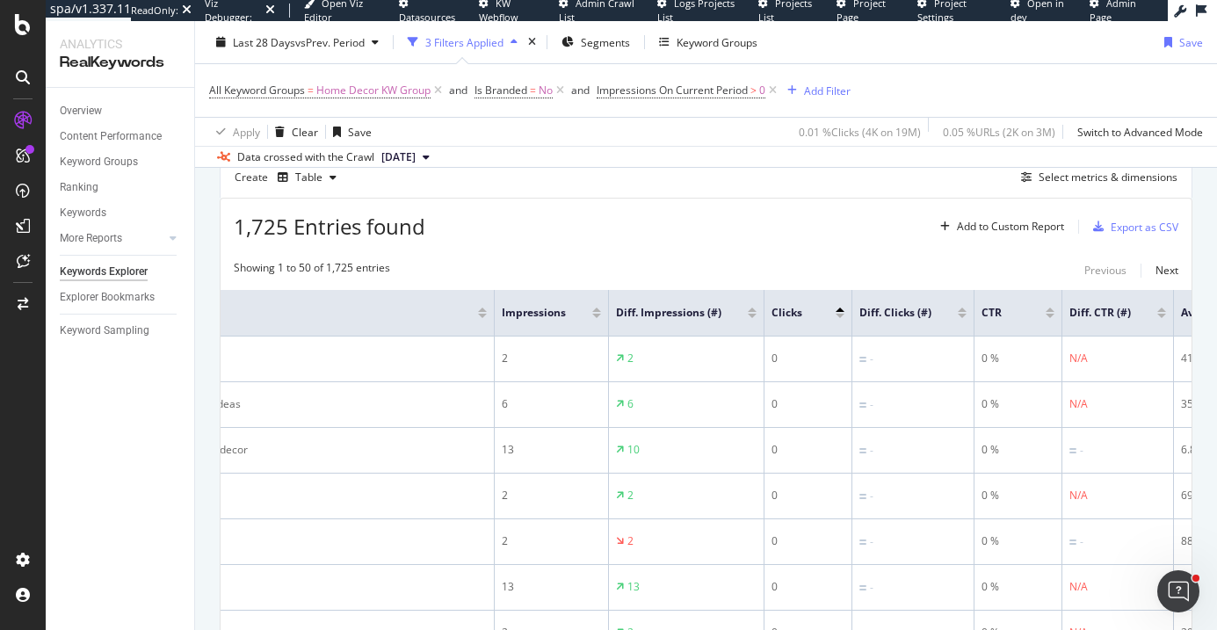
click at [836, 312] on div at bounding box center [840, 310] width 9 height 4
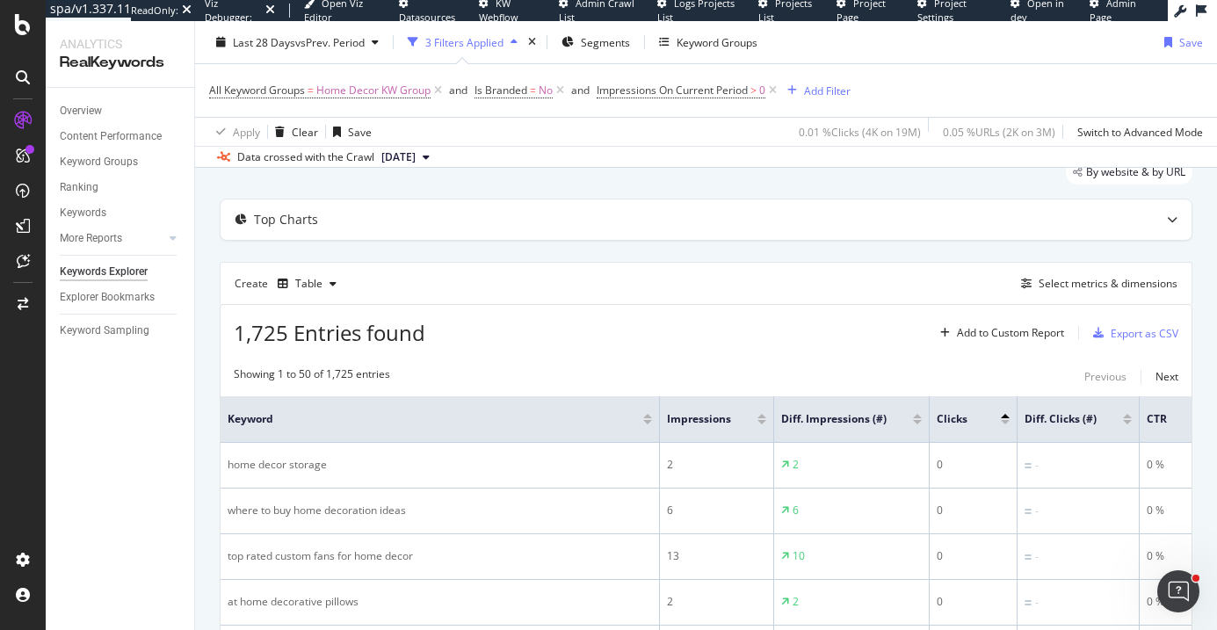
scroll to position [170, 0]
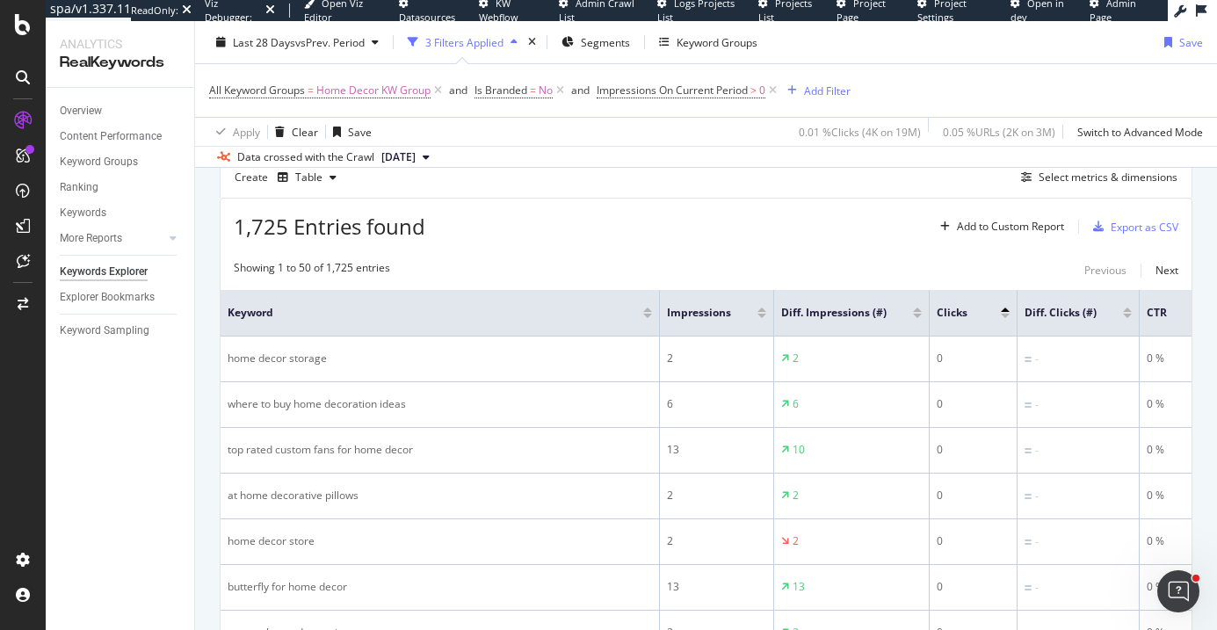
click at [1006, 313] on div "Clicks" at bounding box center [973, 313] width 73 height 18
click at [1005, 312] on div at bounding box center [1005, 310] width 9 height 4
click at [1142, 228] on div "Export as CSV" at bounding box center [1145, 227] width 68 height 15
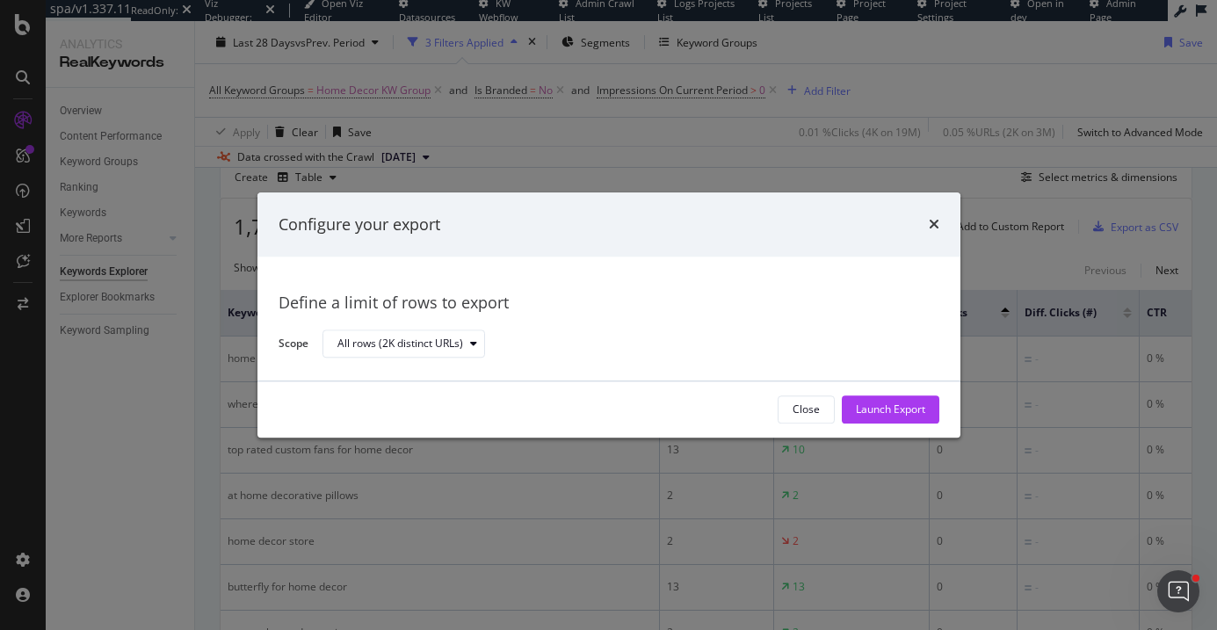
click at [930, 215] on div "times" at bounding box center [934, 225] width 11 height 23
